Goal: Information Seeking & Learning: Learn about a topic

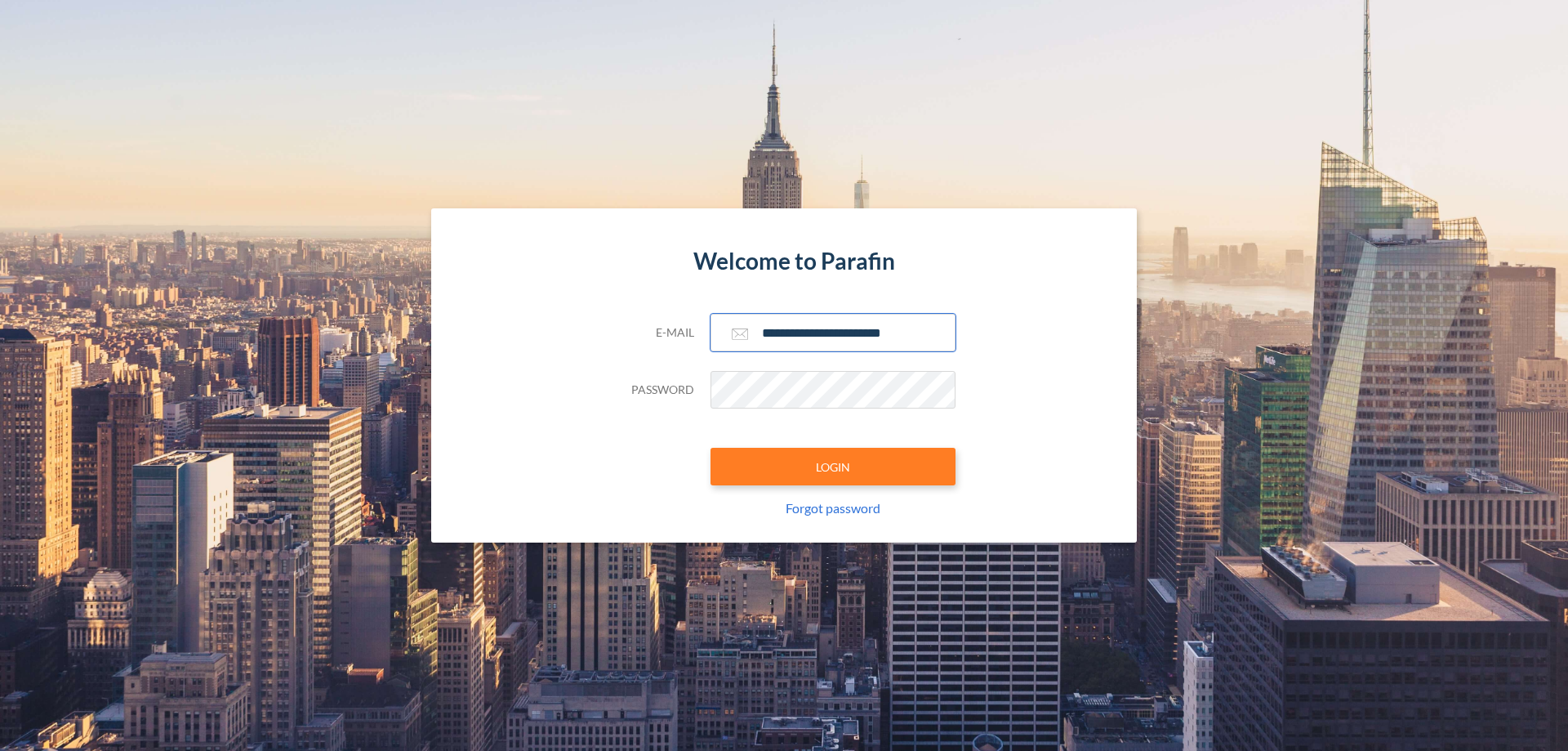
type input "**********"
click at [833, 467] on button "LOGIN" at bounding box center [833, 467] width 245 height 38
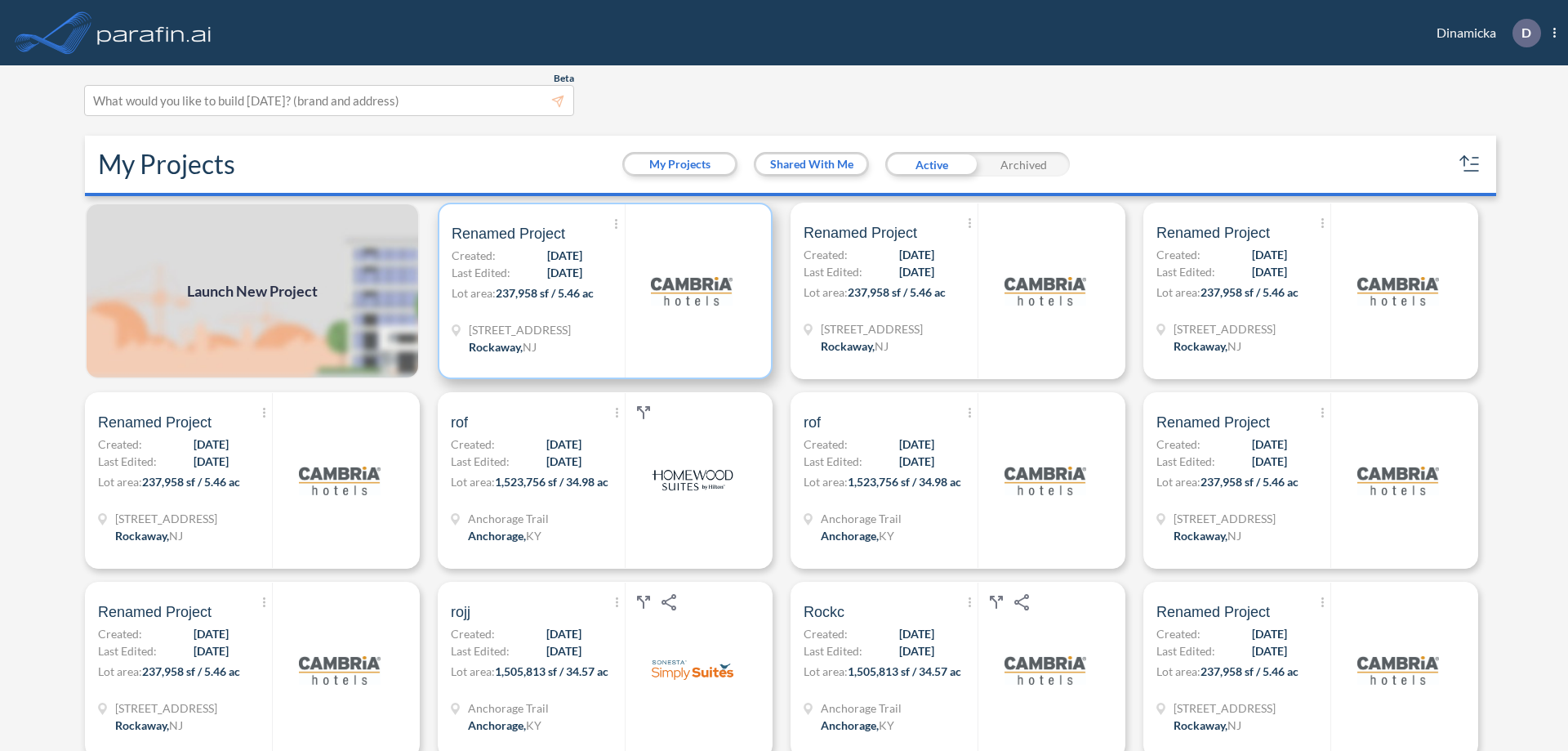
scroll to position [4, 0]
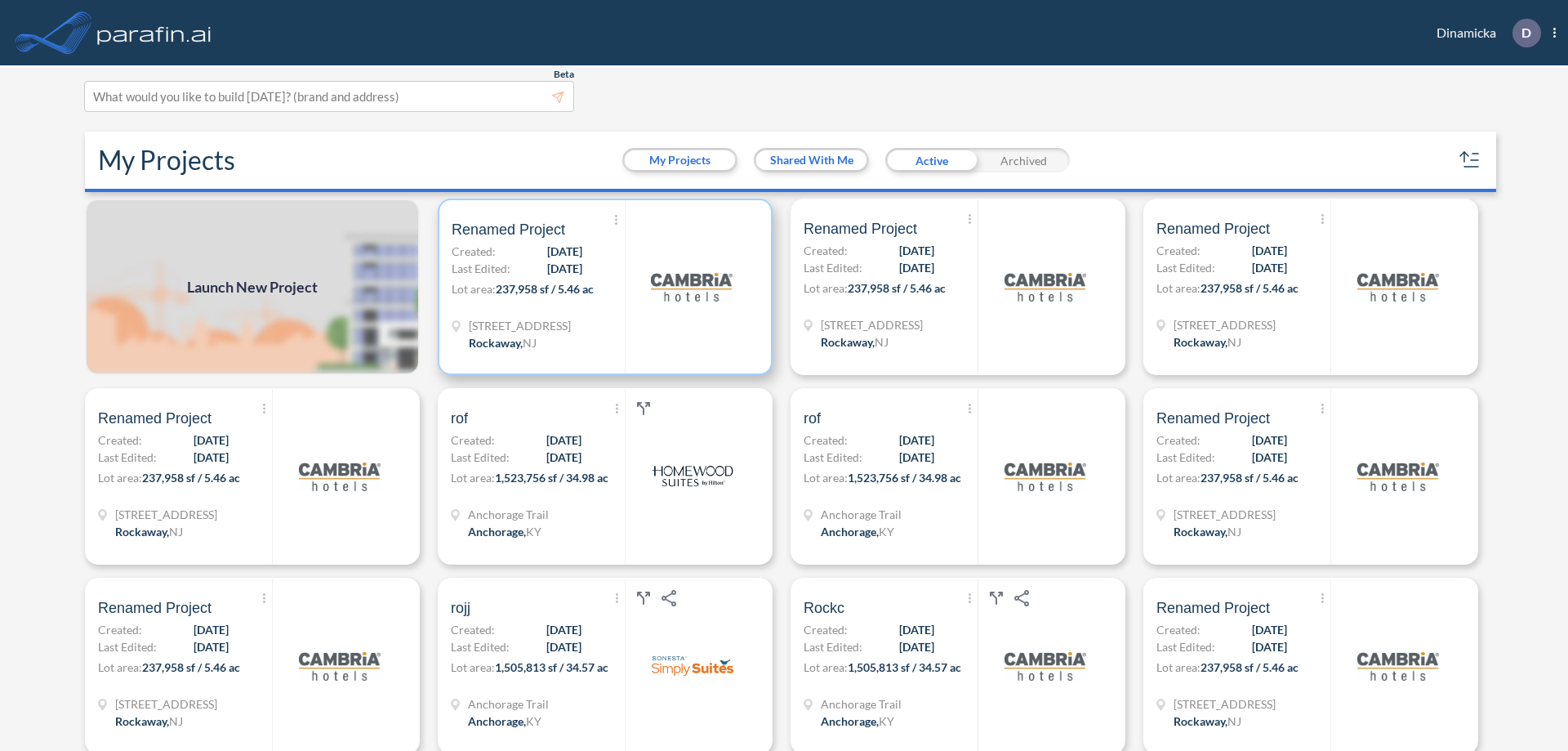
click at [602, 286] on p "Lot area: 237,958 sf / 5.46 ac" at bounding box center [539, 292] width 174 height 24
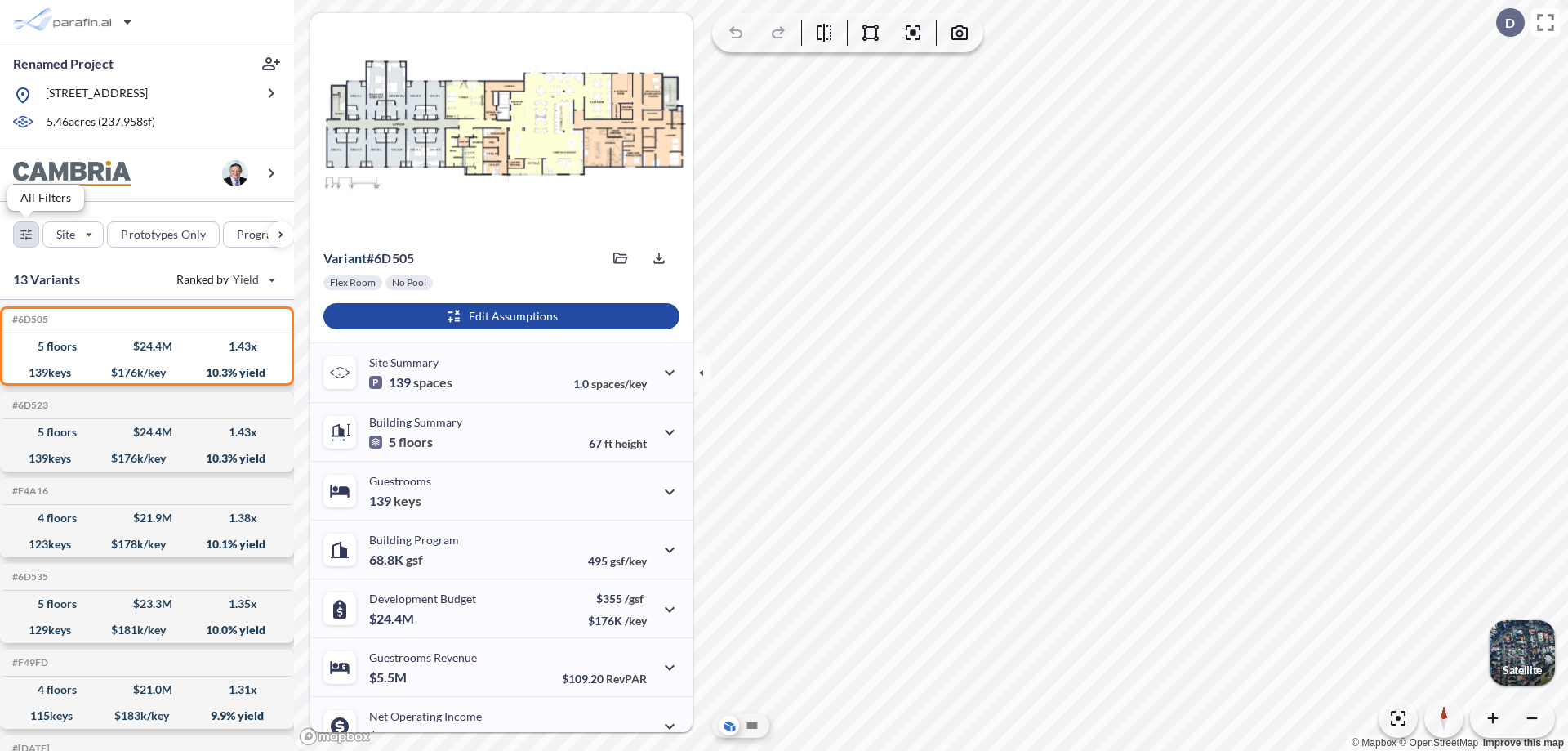
click at [26, 233] on div "button" at bounding box center [26, 234] width 25 height 25
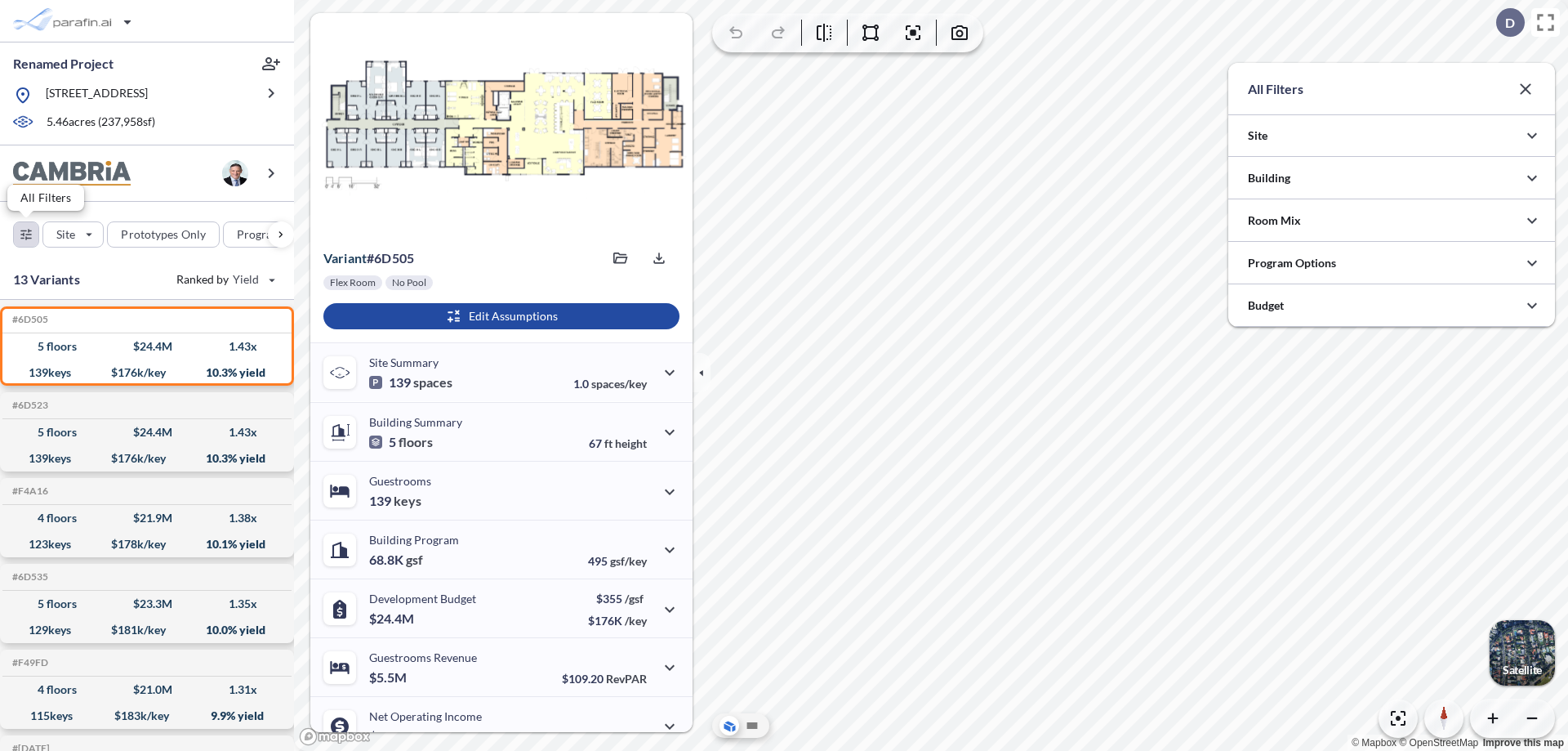
scroll to position [816776, 816540]
click at [1391, 263] on div at bounding box center [1392, 262] width 327 height 42
